Goal: Information Seeking & Learning: Check status

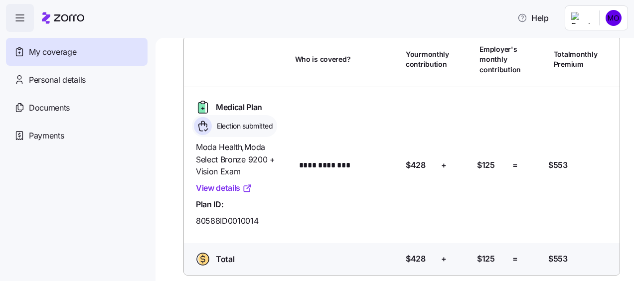
scroll to position [58, 0]
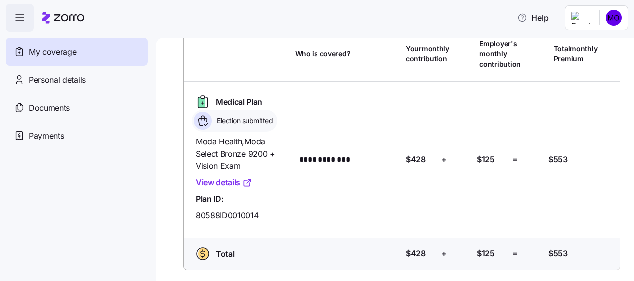
click at [571, 236] on div "**********" at bounding box center [402, 160] width 444 height 156
click at [222, 182] on link "View details" at bounding box center [224, 182] width 56 height 12
click at [74, 110] on div "Documents" at bounding box center [77, 108] width 142 height 28
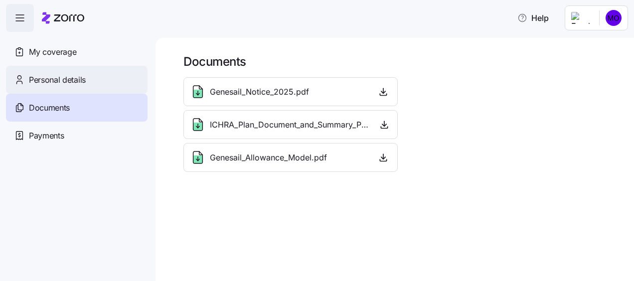
click at [78, 82] on span "Personal details" at bounding box center [57, 80] width 57 height 12
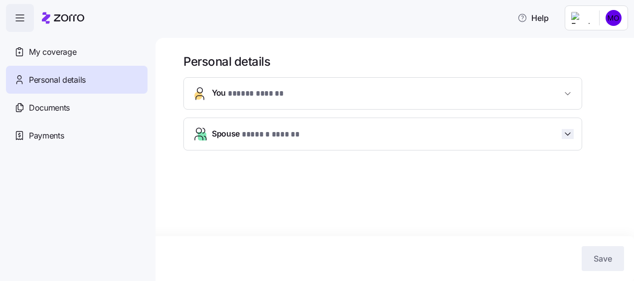
click at [569, 133] on icon "button" at bounding box center [567, 134] width 5 height 2
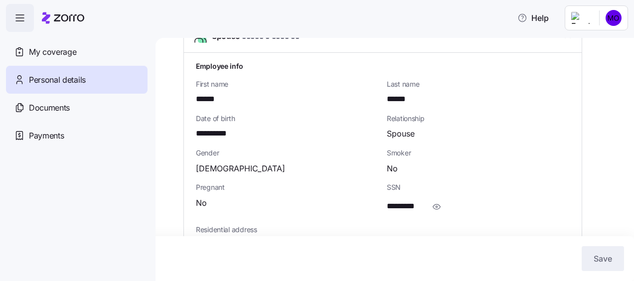
scroll to position [127, 0]
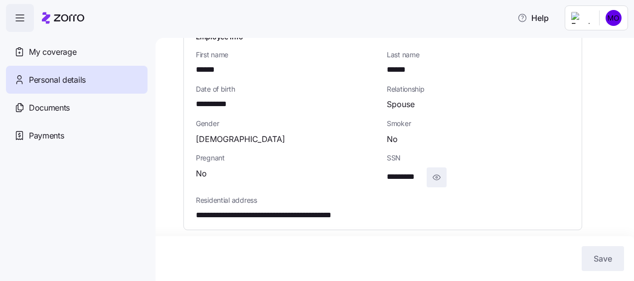
click at [439, 178] on icon "button" at bounding box center [437, 178] width 10 height 12
click at [450, 178] on icon "button" at bounding box center [452, 177] width 7 height 5
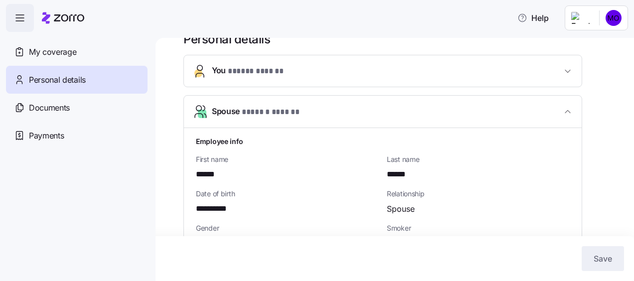
scroll to position [0, 0]
